Goal: Information Seeking & Learning: Learn about a topic

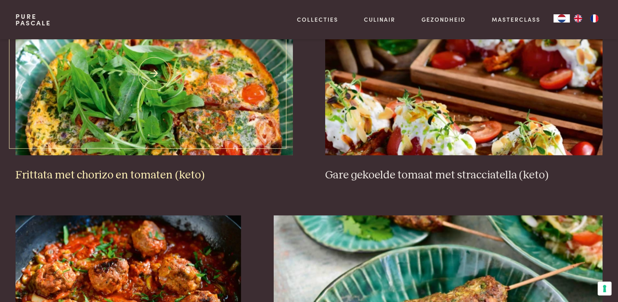
click at [170, 101] on img at bounding box center [154, 73] width 277 height 164
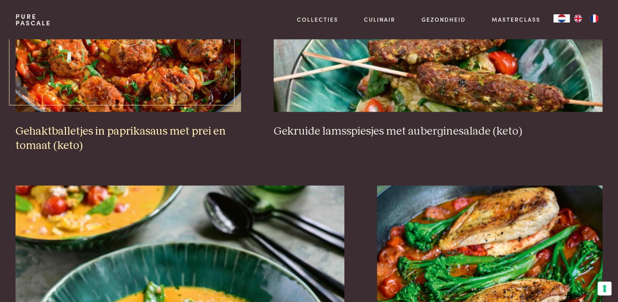
scroll to position [1373, 0]
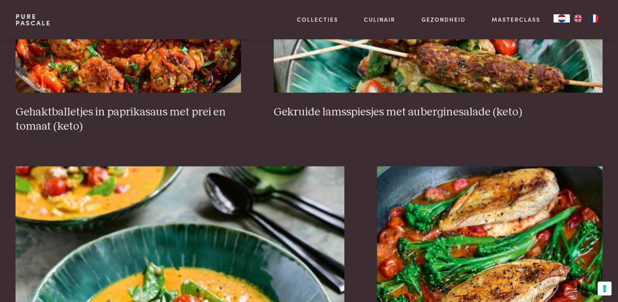
drag, startPoint x: 278, startPoint y: 108, endPoint x: 294, endPoint y: 122, distance: 21.5
drag, startPoint x: 294, startPoint y: 122, endPoint x: 407, endPoint y: 60, distance: 128.4
click at [407, 60] on img at bounding box center [438, 11] width 329 height 164
click at [385, 105] on h3 "Gekruide lamsspiesjes met auberginesalade (keto)" at bounding box center [438, 112] width 329 height 14
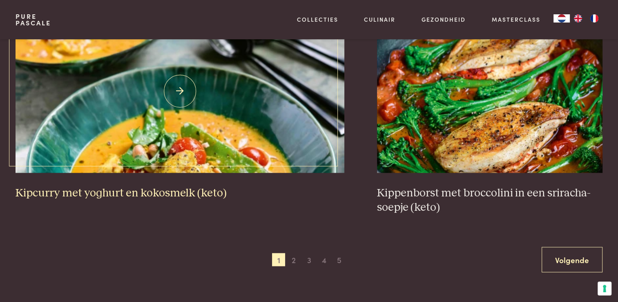
scroll to position [1537, 0]
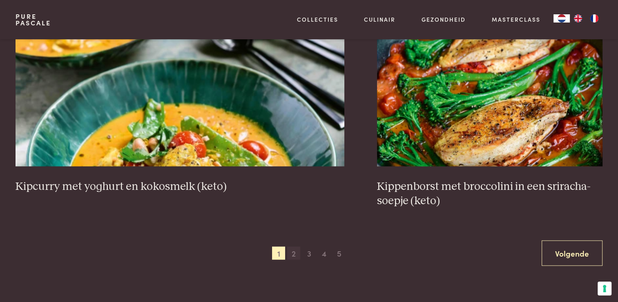
click at [293, 246] on span "2" at bounding box center [293, 252] width 13 height 13
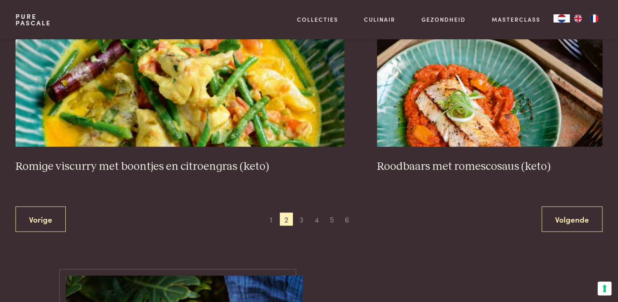
scroll to position [1537, 0]
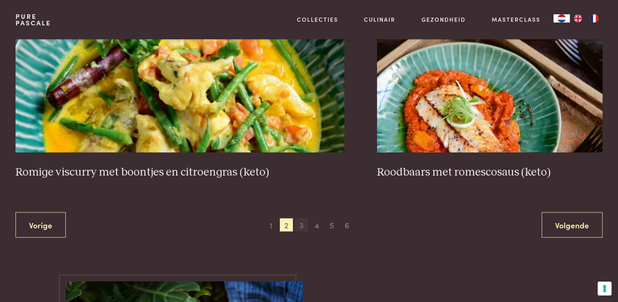
click at [301, 220] on span "3" at bounding box center [301, 224] width 13 height 13
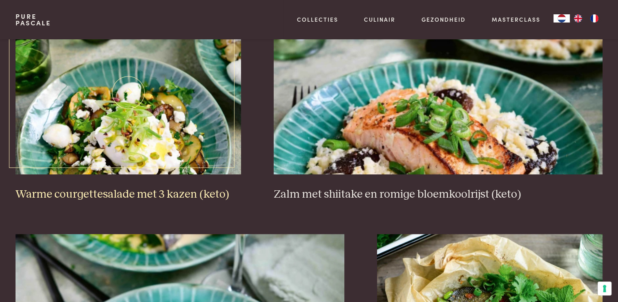
scroll to position [596, 0]
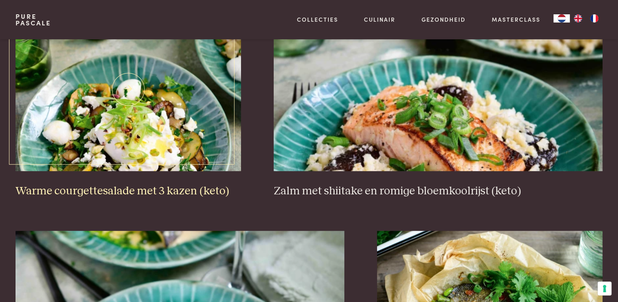
click at [136, 130] on img at bounding box center [129, 89] width 226 height 164
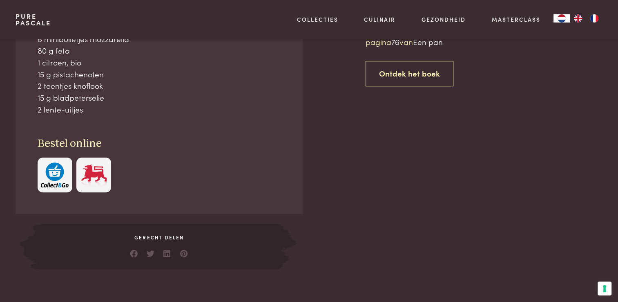
scroll to position [409, 0]
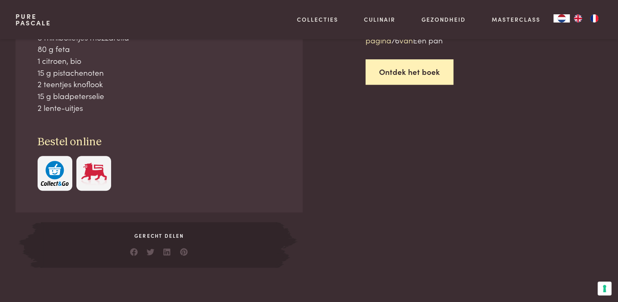
click at [386, 73] on link "Ontdek het boek" at bounding box center [410, 72] width 88 height 26
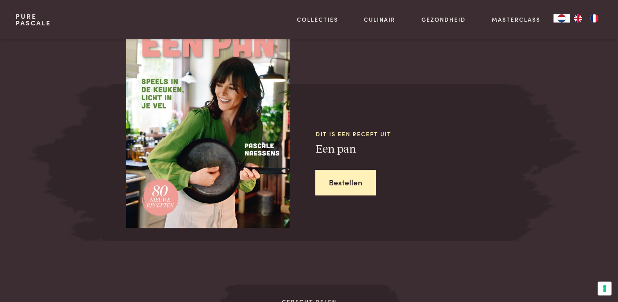
scroll to position [762, 0]
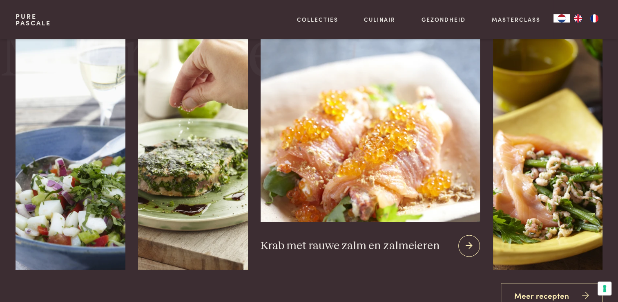
scroll to position [1130, 0]
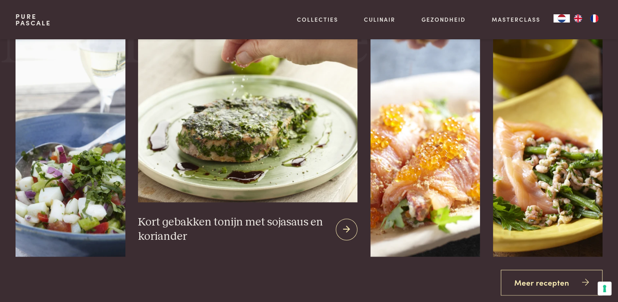
click at [224, 222] on h3 "Kort gebakken tonijn met sojasaus en koriander" at bounding box center [233, 229] width 191 height 28
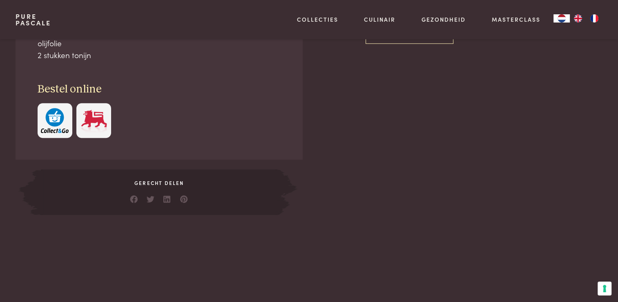
scroll to position [450, 0]
